Goal: Check status: Check status

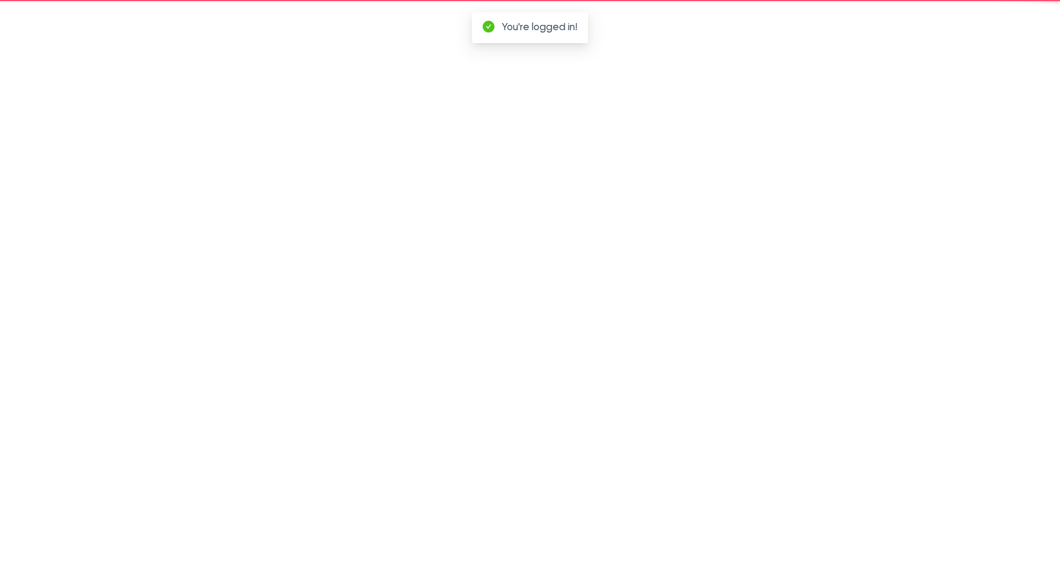
click at [132, 81] on div at bounding box center [530, 288] width 1060 height 576
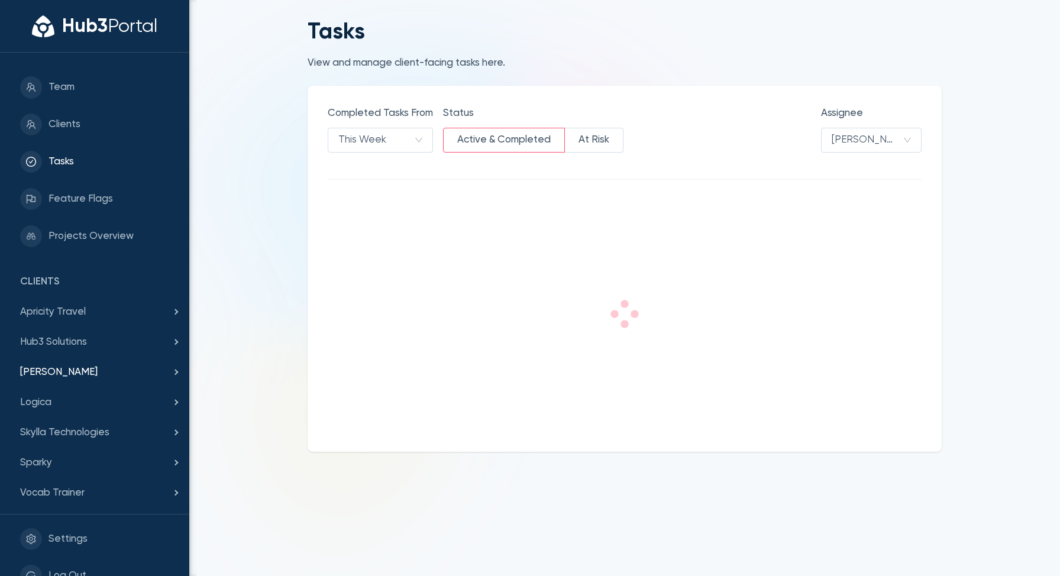
click at [80, 368] on span "[PERSON_NAME]" at bounding box center [94, 372] width 149 height 15
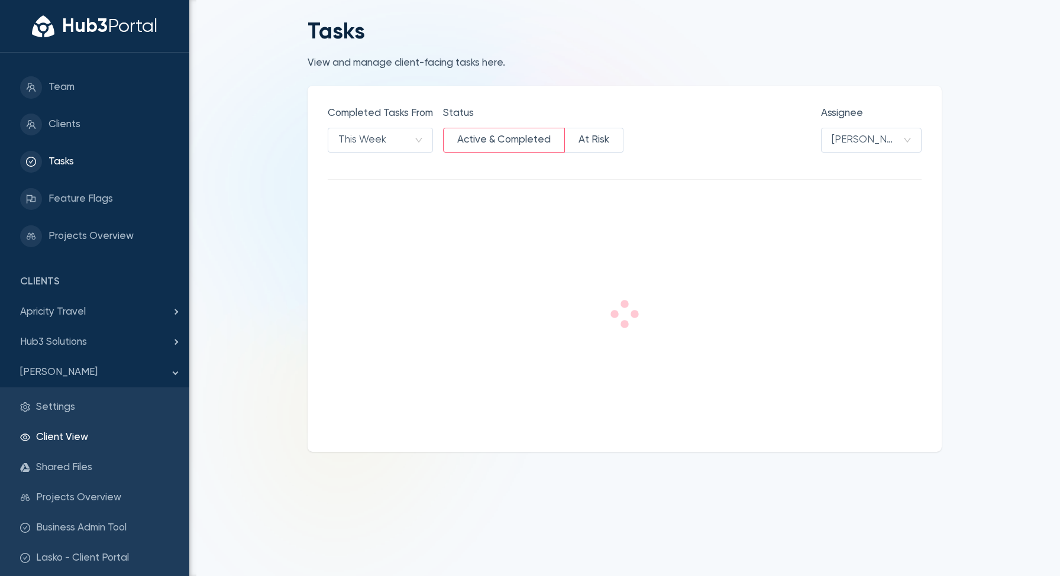
click at [72, 437] on span "Client View" at bounding box center [102, 437] width 133 height 15
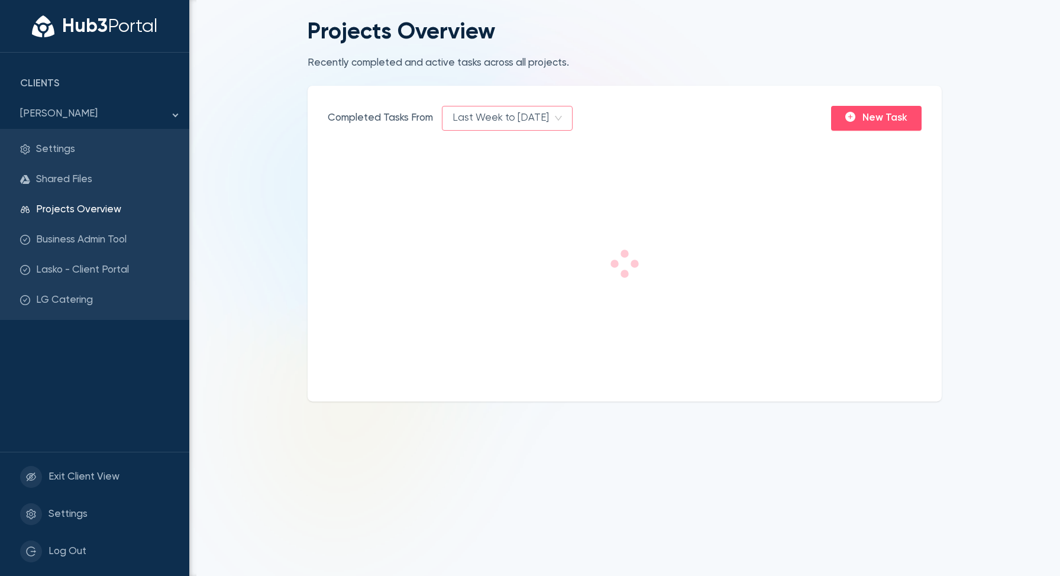
click at [525, 119] on span "Last Week to [DATE]" at bounding box center [506, 118] width 109 height 24
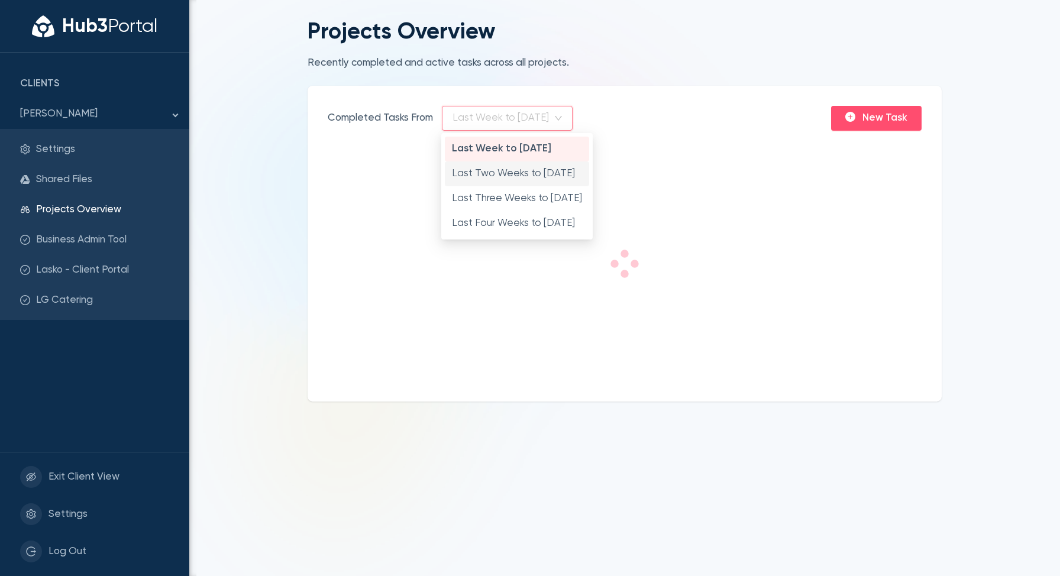
click at [504, 179] on div "Last Two Weeks to [DATE]" at bounding box center [517, 173] width 130 height 15
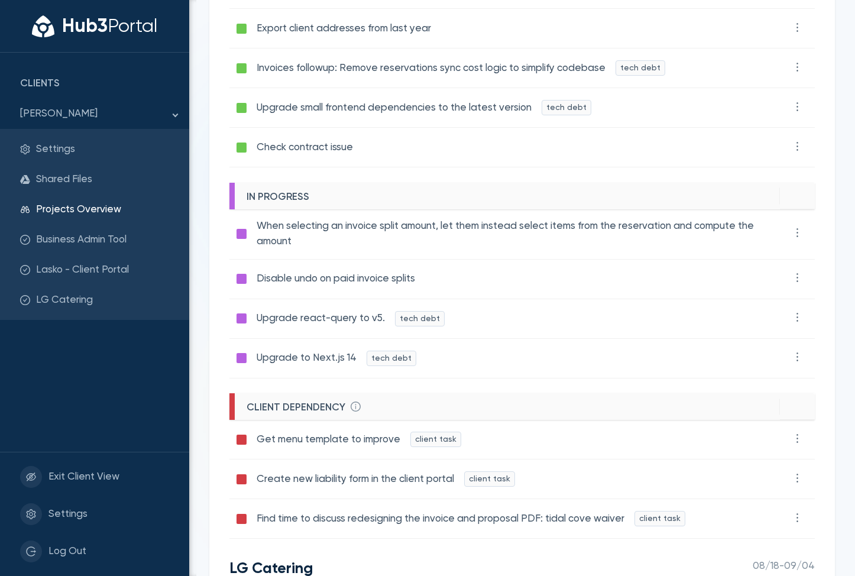
scroll to position [361, 0]
click at [242, 233] on div at bounding box center [242, 234] width 10 height 10
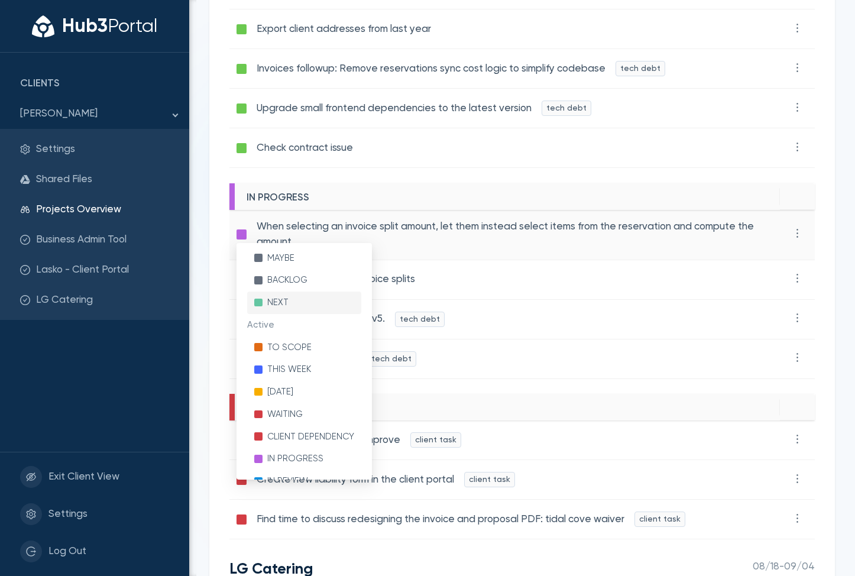
scroll to position [172, 0]
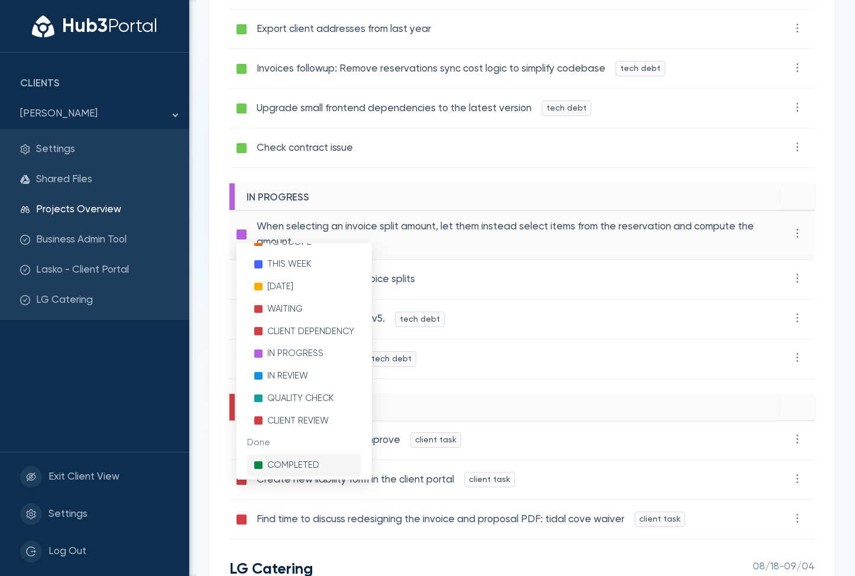
click at [304, 462] on span "completed" at bounding box center [293, 465] width 52 height 12
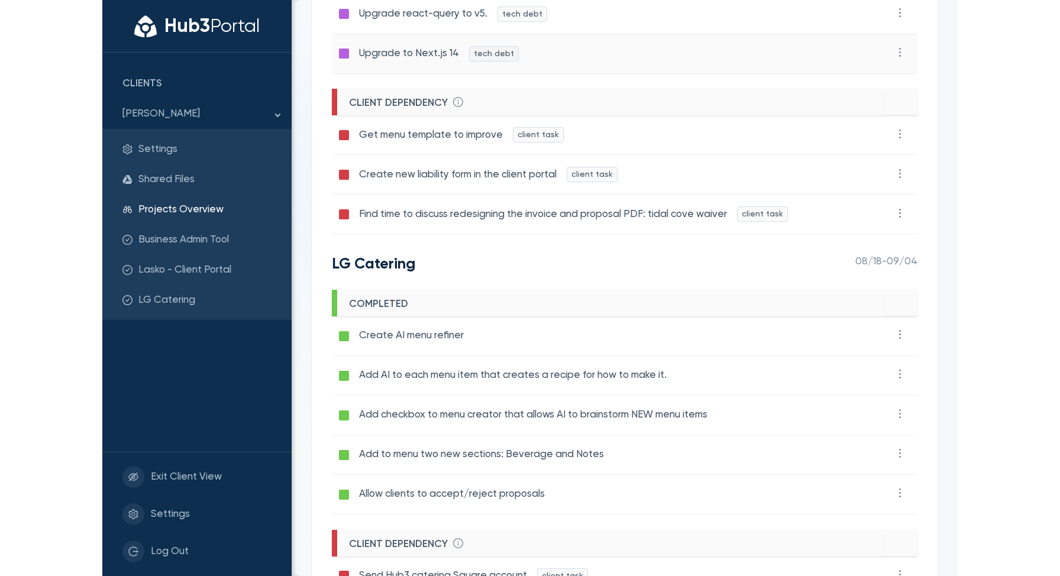
scroll to position [727, 0]
